Goal: Transaction & Acquisition: Obtain resource

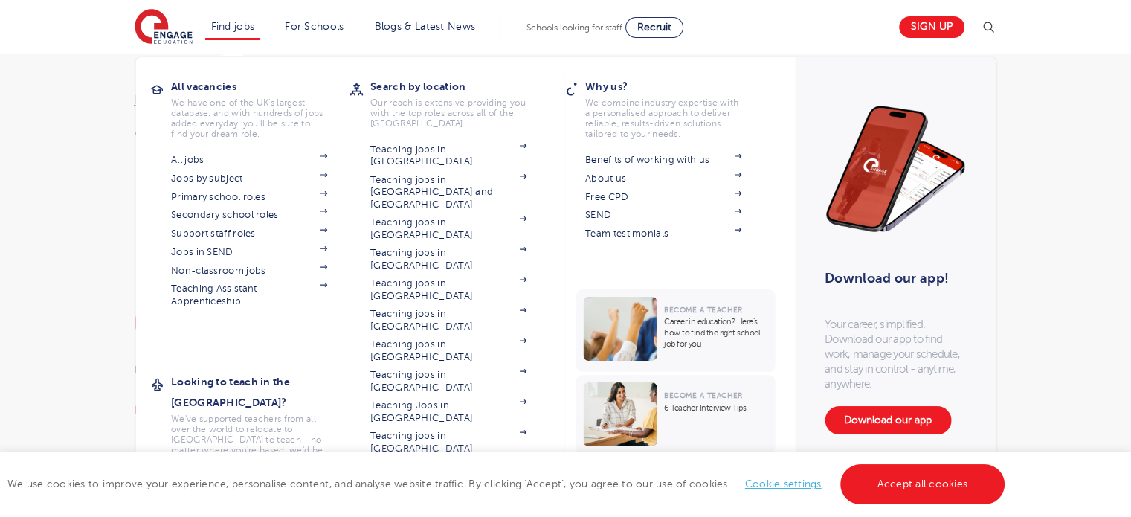
click at [254, 19] on li "Find jobs All vacancies We have one of the UK's largest database. and with hund…" at bounding box center [233, 27] width 56 height 25
click at [196, 157] on link "All jobs" at bounding box center [249, 160] width 156 height 12
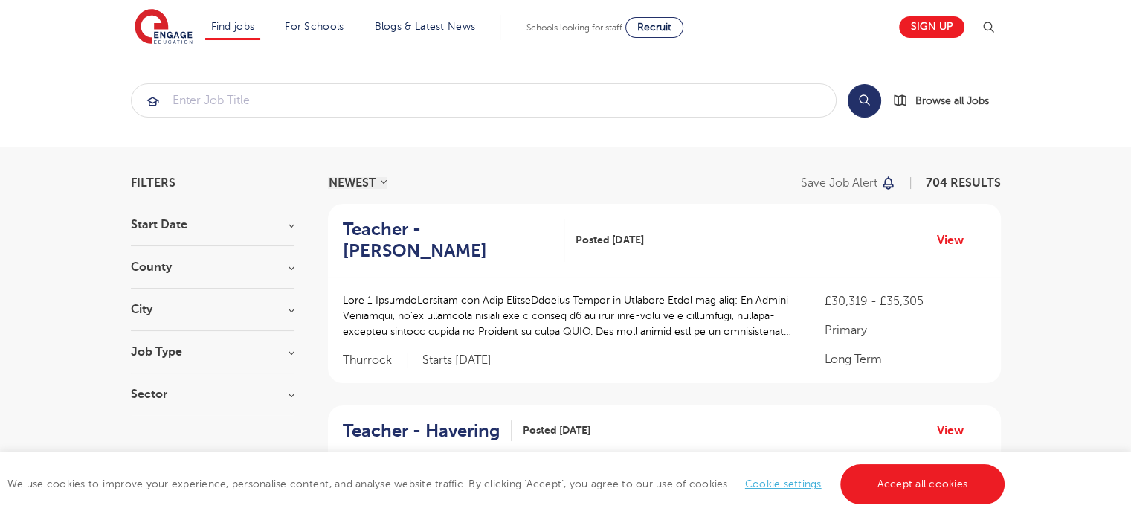
click at [278, 276] on div "County London 503 Hertfordshire 106 Leeds 37 East Sussex 14 Kirklees 14 Show mo…" at bounding box center [213, 275] width 164 height 28
click at [285, 265] on h3 "County" at bounding box center [213, 267] width 164 height 12
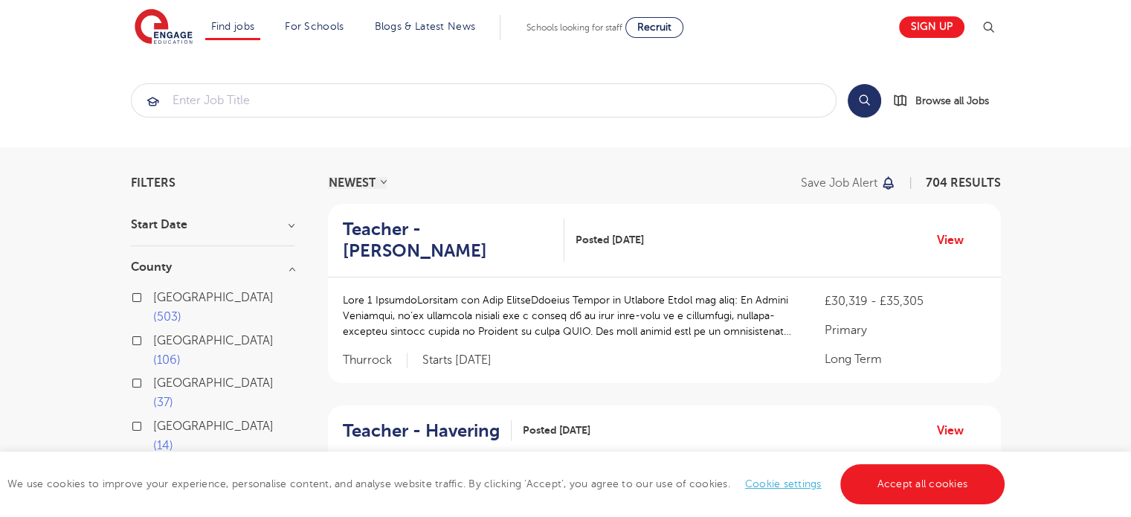
click at [181, 353] on span "106" at bounding box center [167, 359] width 28 height 13
click at [163, 334] on input "Hertfordshire 106" at bounding box center [158, 339] width 10 height 10
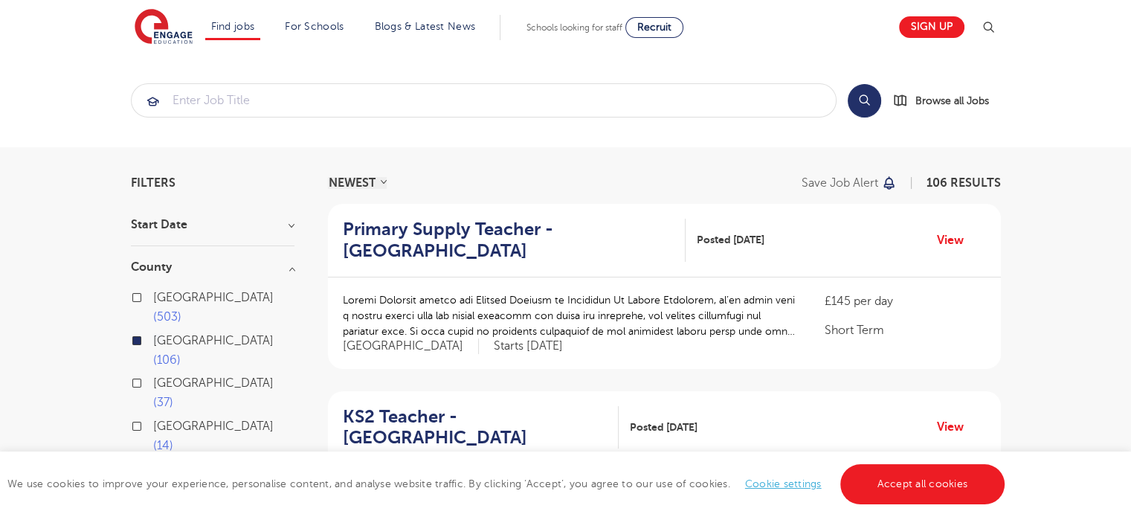
click at [176, 289] on label "London 503" at bounding box center [223, 307] width 141 height 39
click at [163, 291] on input "London 503" at bounding box center [158, 296] width 10 height 10
checkbox input "true"
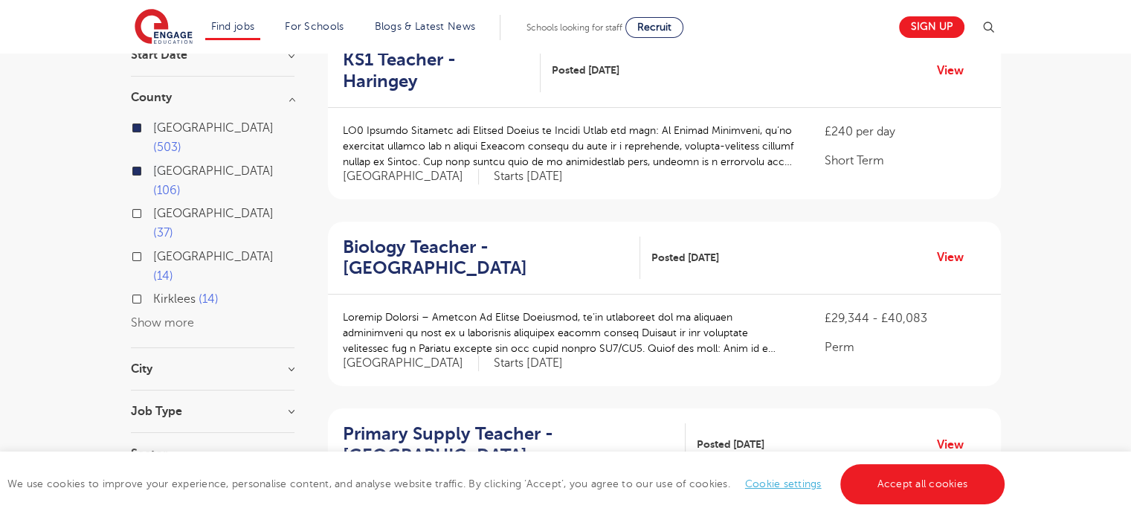
scroll to position [171, 0]
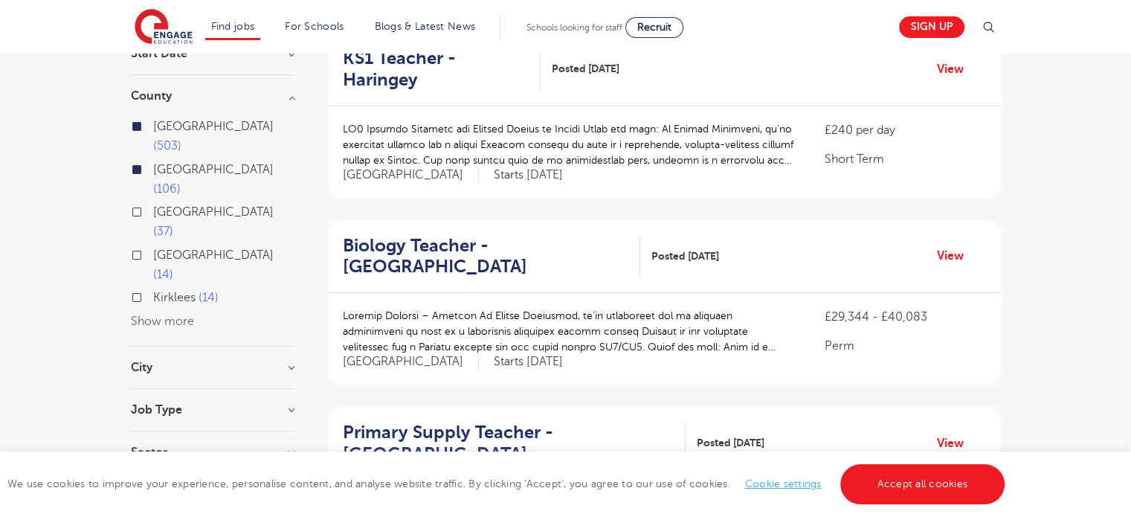
click at [187, 361] on h3 "City" at bounding box center [213, 367] width 164 height 12
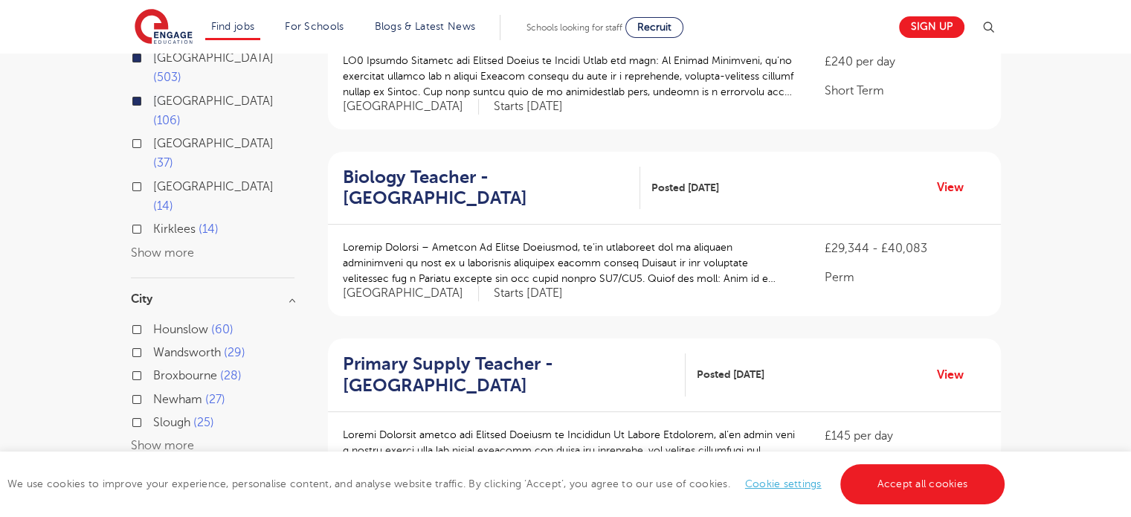
scroll to position [242, 0]
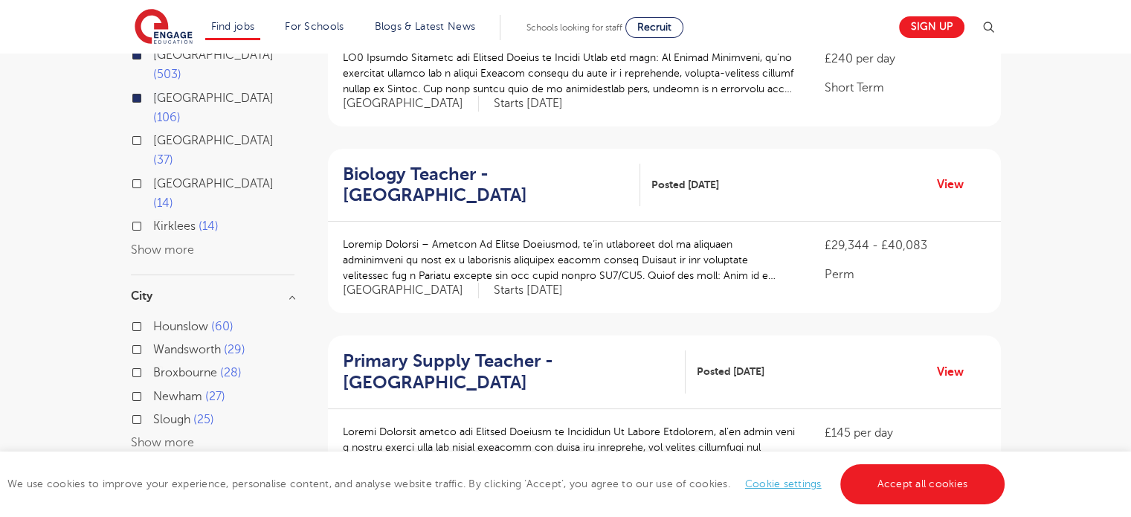
click at [168, 436] on button "Show more" at bounding box center [162, 442] width 63 height 13
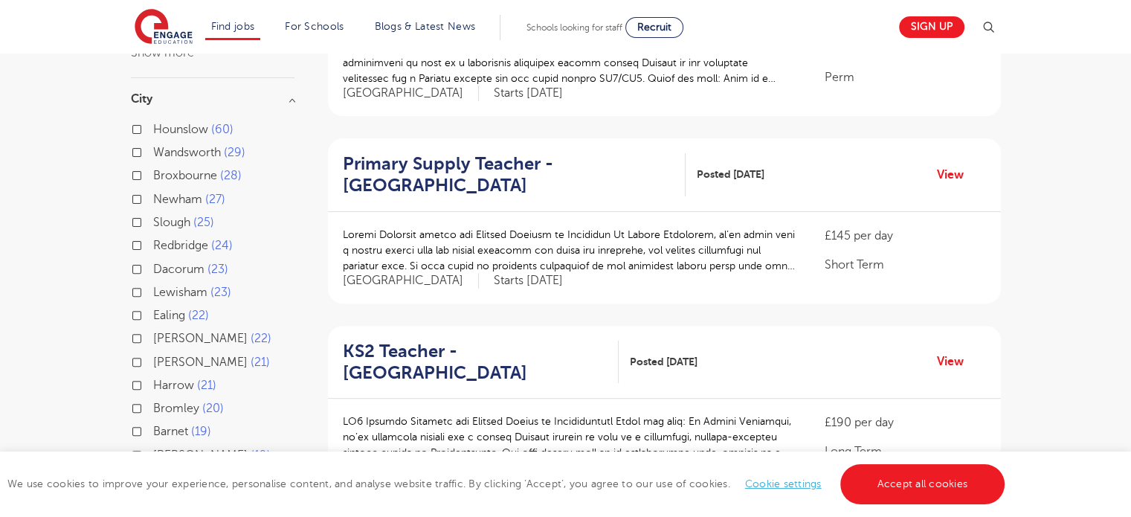
click at [169, 378] on span "Harrow" at bounding box center [173, 384] width 41 height 13
click at [163, 378] on input "Harrow 21" at bounding box center [158, 383] width 10 height 10
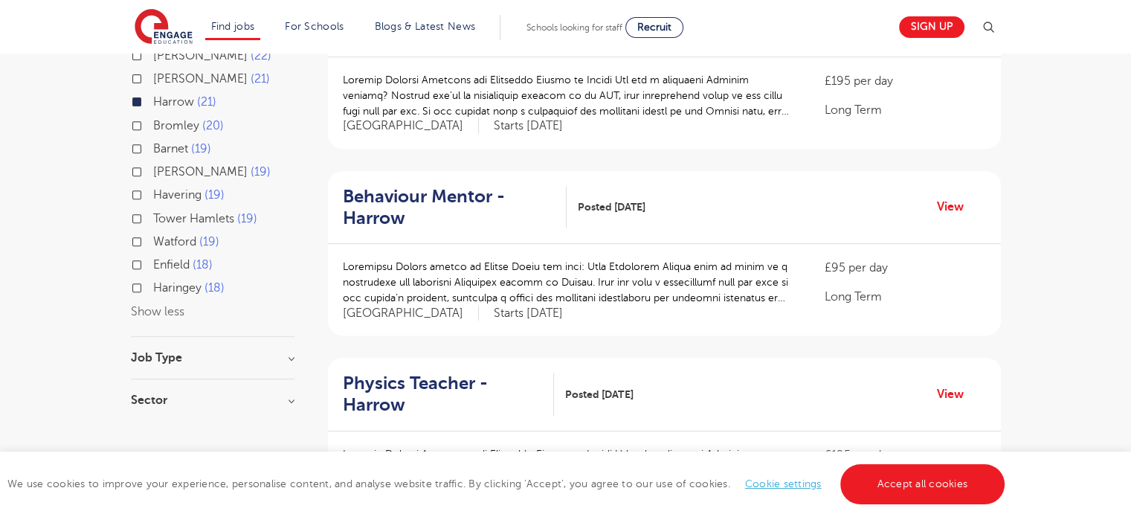
scroll to position [567, 0]
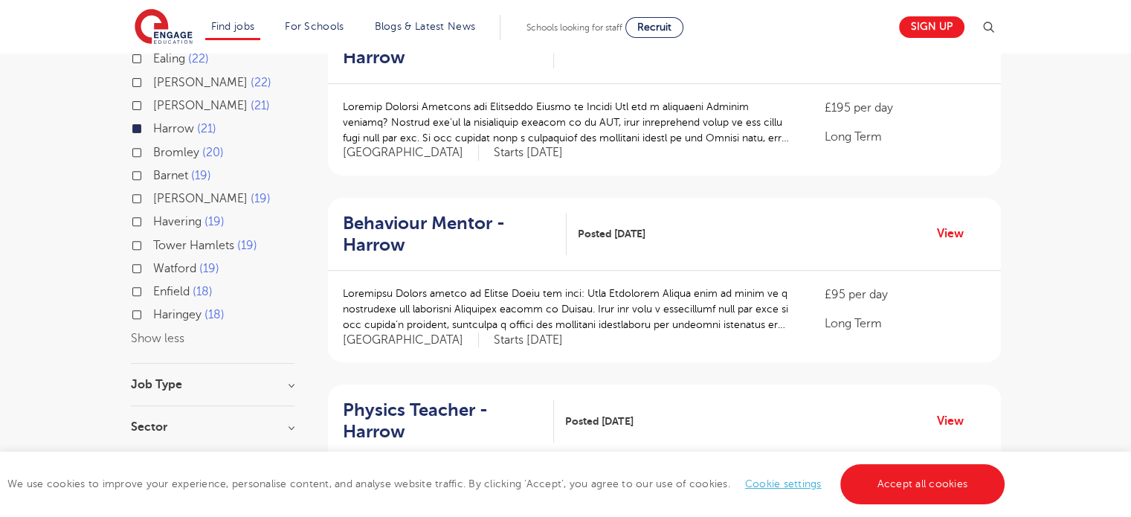
click at [171, 262] on span "Watford" at bounding box center [174, 268] width 43 height 13
click at [163, 262] on input "Watford 19" at bounding box center [158, 267] width 10 height 10
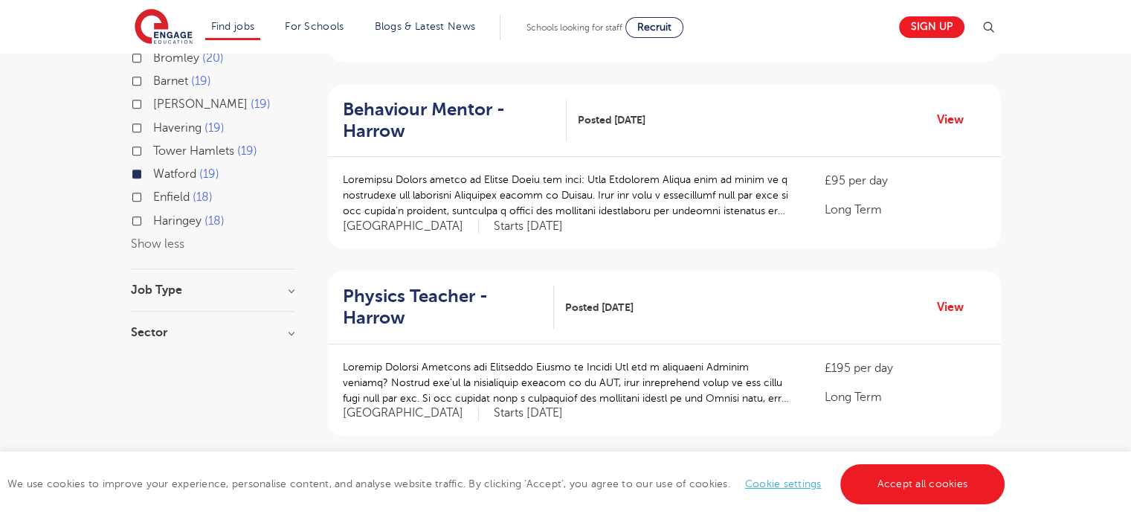
scroll to position [718, 0]
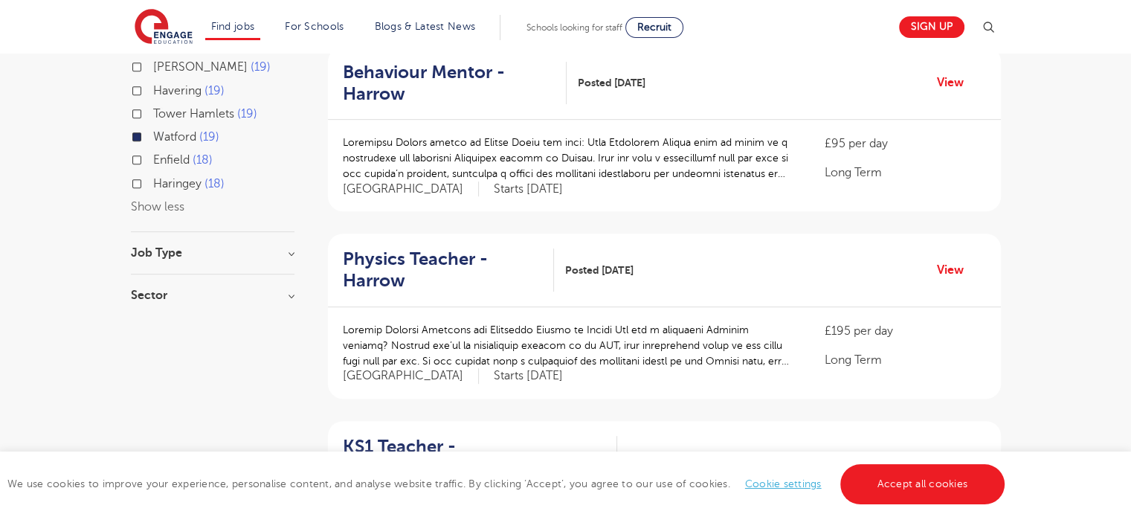
click at [262, 247] on div "Job Type" at bounding box center [213, 261] width 164 height 28
click at [291, 247] on h3 "Job Type" at bounding box center [213, 253] width 164 height 12
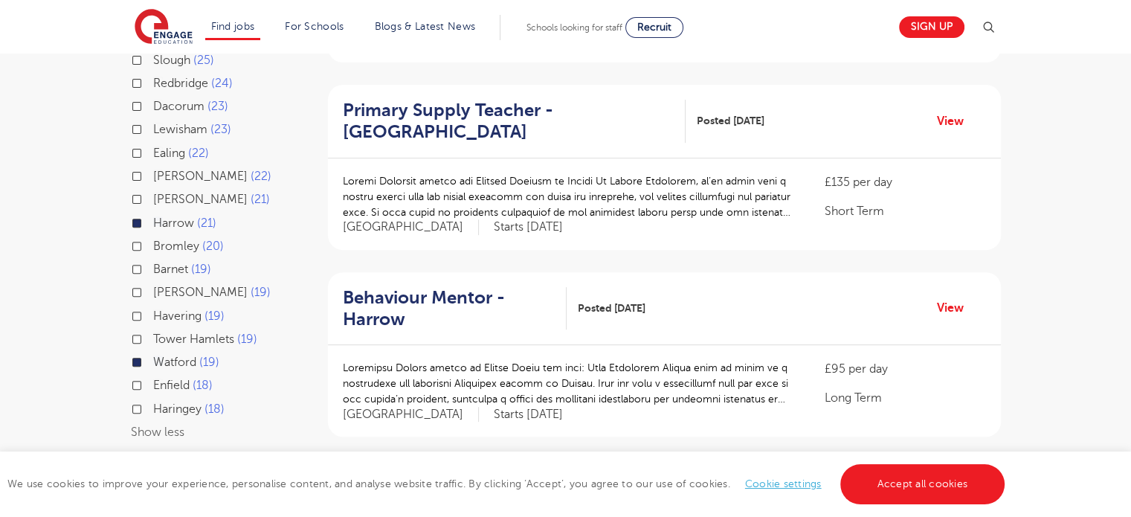
scroll to position [494, 0]
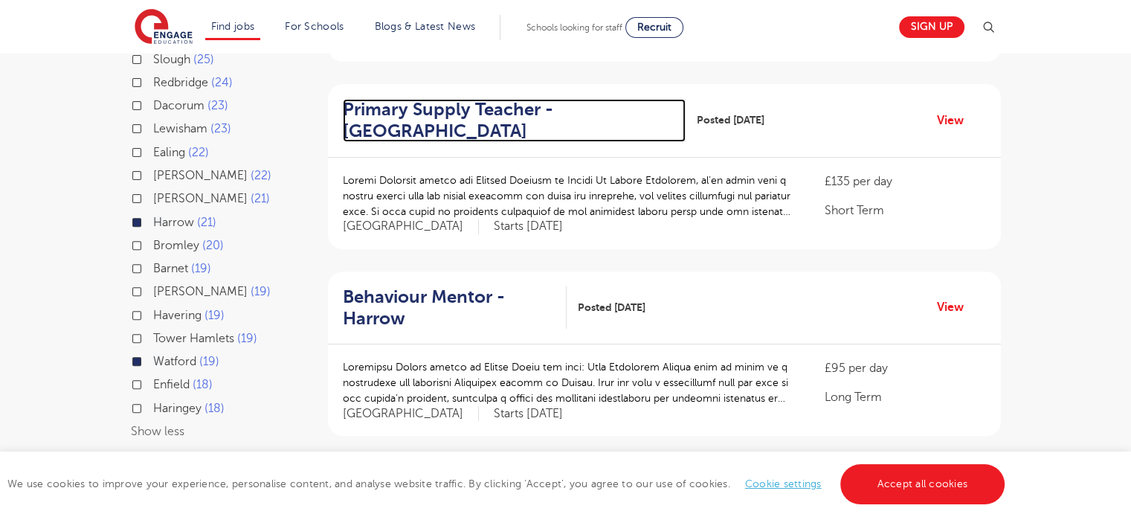
click at [379, 118] on h2 "Primary Supply Teacher - Harrow" at bounding box center [508, 120] width 331 height 43
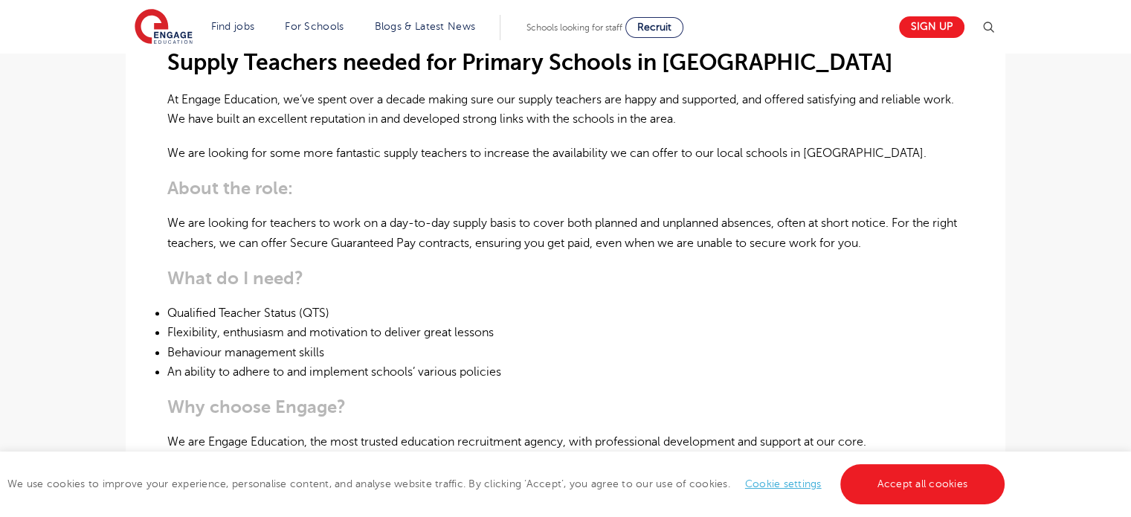
scroll to position [461, 0]
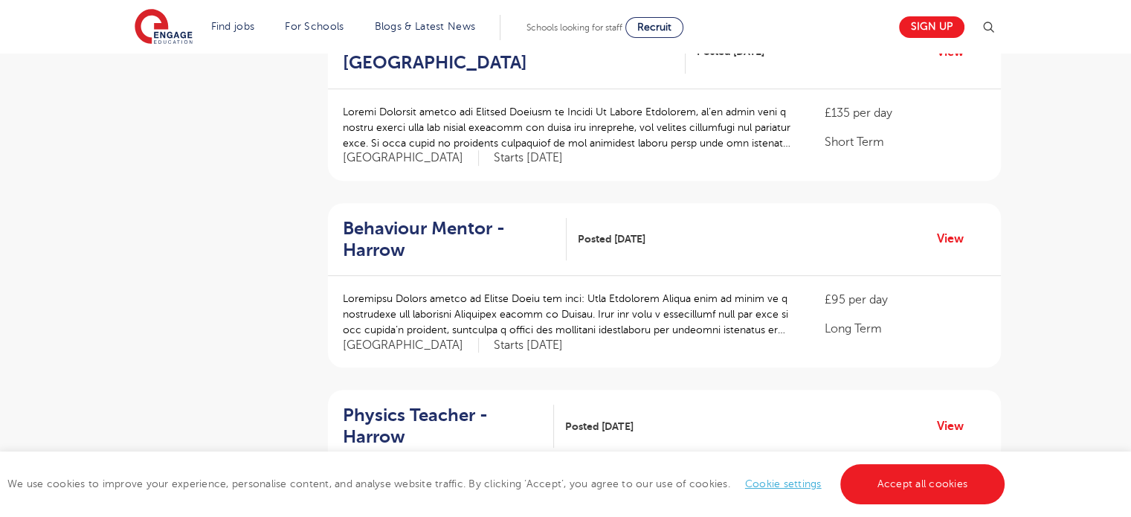
scroll to position [587, 0]
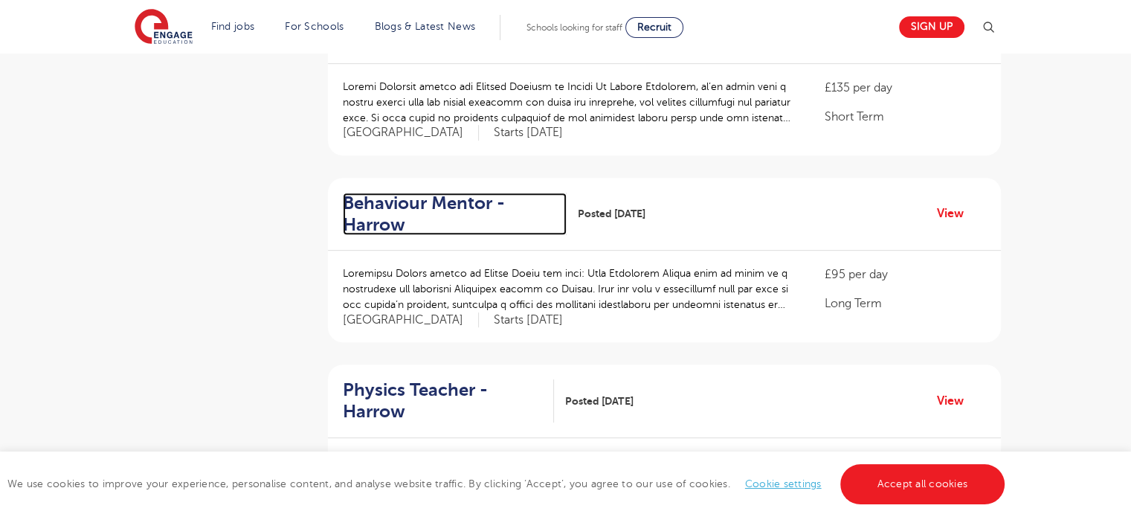
click at [366, 219] on h2 "Behaviour Mentor - Harrow" at bounding box center [449, 214] width 212 height 43
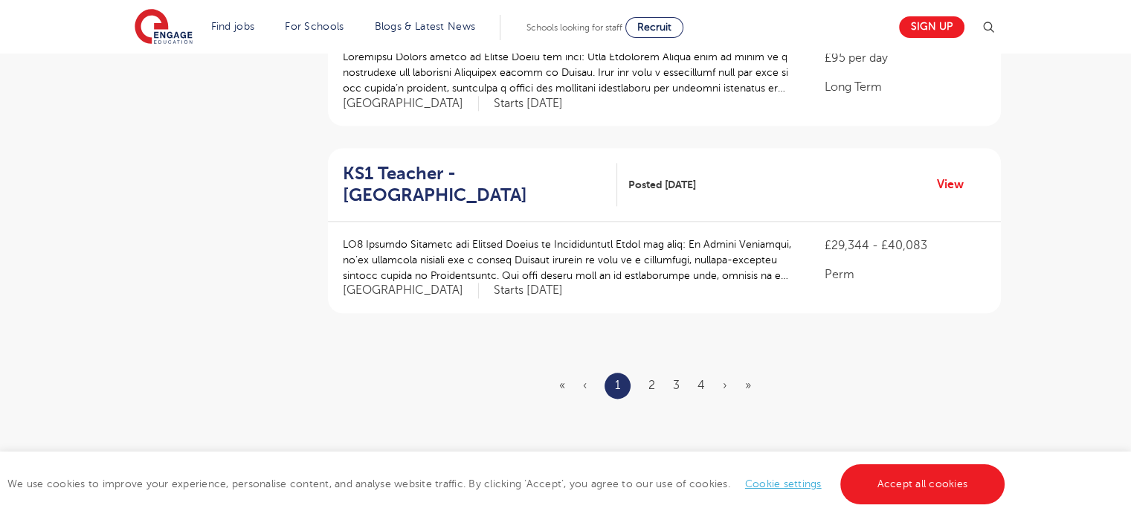
scroll to position [1741, 0]
click at [649, 376] on link "2" at bounding box center [651, 382] width 7 height 13
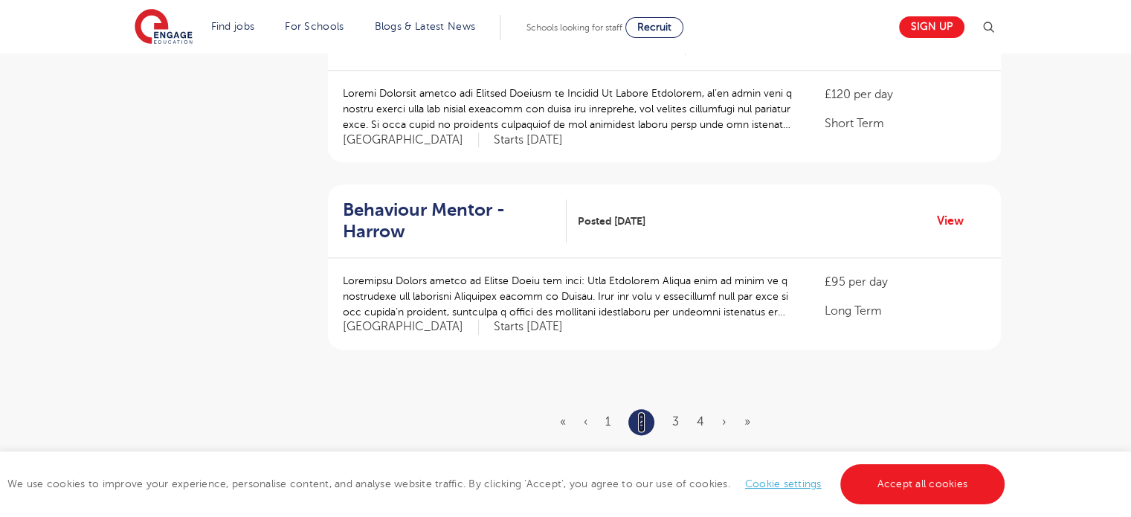
scroll to position [1704, 0]
click at [672, 413] on link "3" at bounding box center [675, 419] width 7 height 13
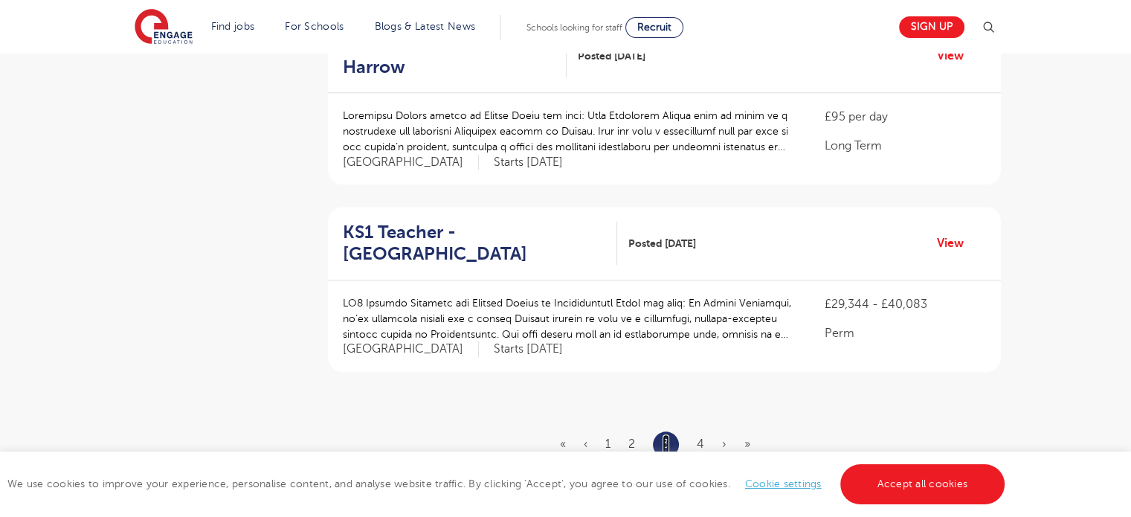
scroll to position [1682, 0]
click at [698, 436] on link "4" at bounding box center [700, 442] width 7 height 13
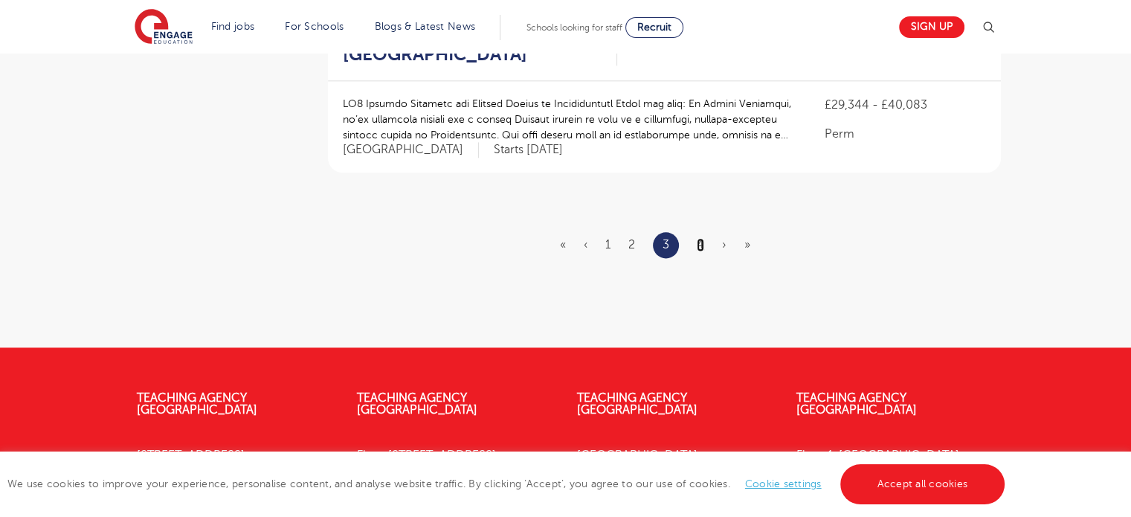
scroll to position [1884, 0]
